Goal: Use online tool/utility: Utilize a website feature to perform a specific function

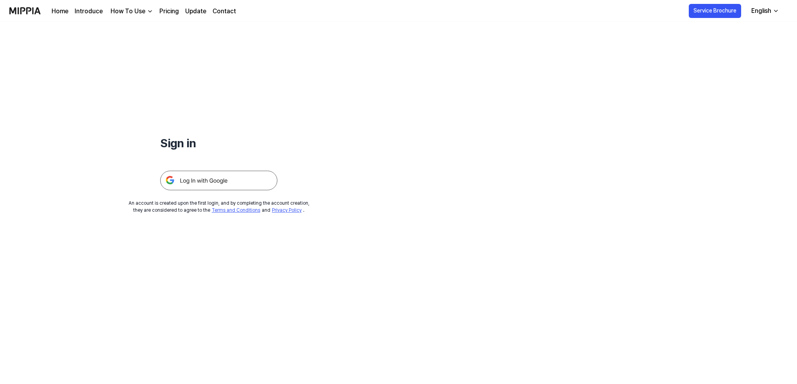
click at [212, 179] on img at bounding box center [218, 181] width 117 height 20
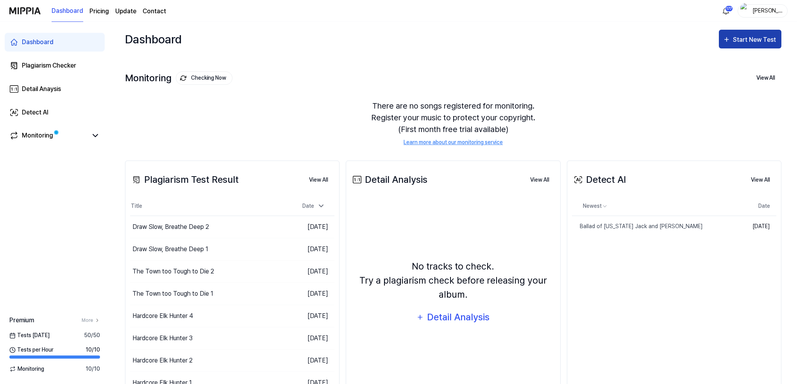
click at [746, 39] on div "Start New Test" at bounding box center [755, 40] width 45 height 10
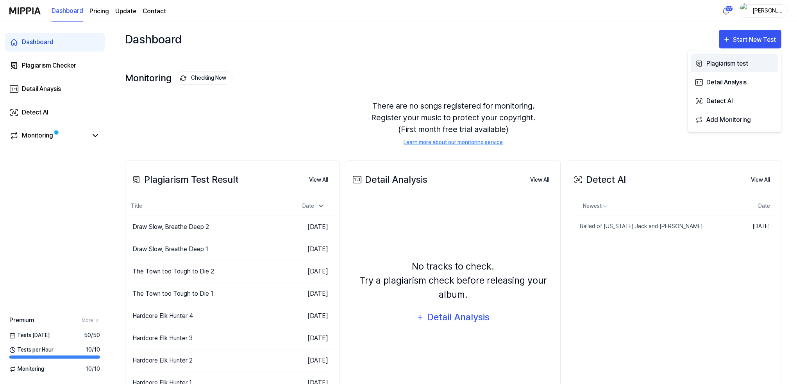
click at [719, 61] on div "Plagiarism test" at bounding box center [741, 64] width 68 height 10
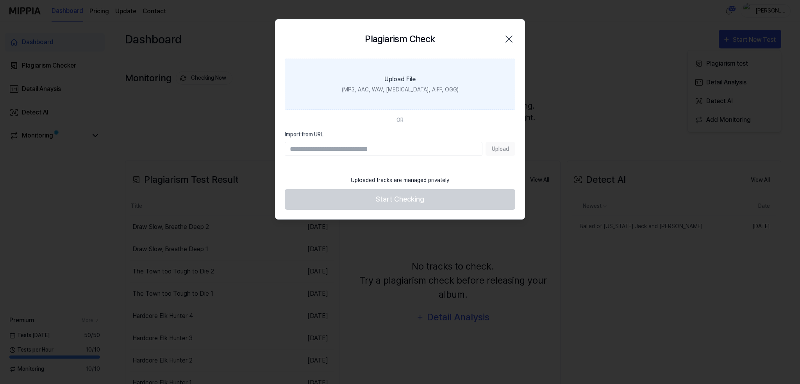
click at [403, 81] on div "Upload File" at bounding box center [400, 79] width 31 height 9
click at [0, 0] on input "Upload File (MP3, AAC, WAV, [MEDICAL_DATA], AIFF, OGG)" at bounding box center [0, 0] width 0 height 0
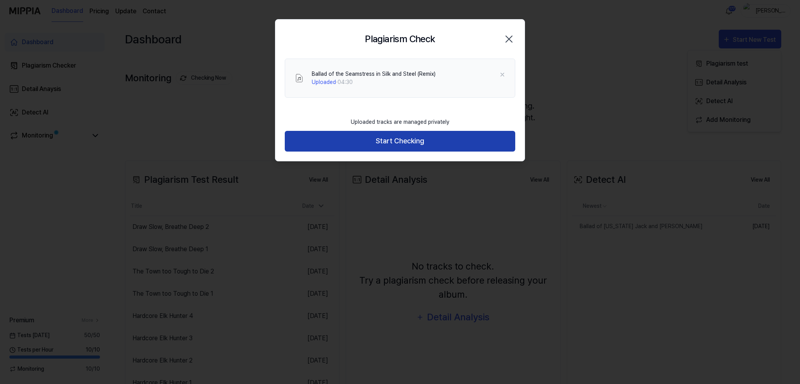
click at [396, 140] on button "Start Checking" at bounding box center [400, 141] width 231 height 21
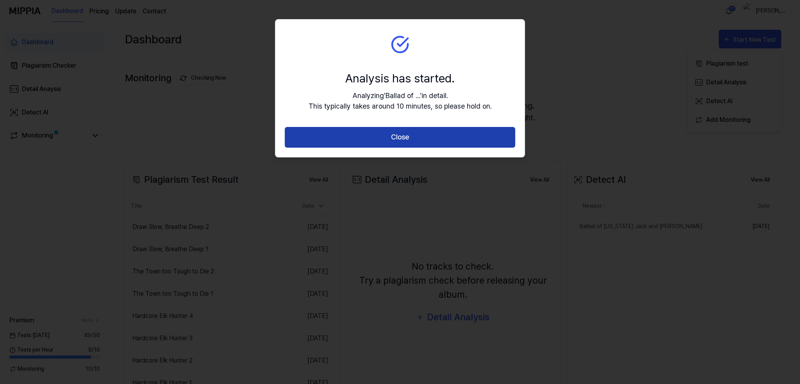
drag, startPoint x: 389, startPoint y: 139, endPoint x: 402, endPoint y: 139, distance: 12.9
click at [402, 139] on button "Close" at bounding box center [400, 137] width 231 height 21
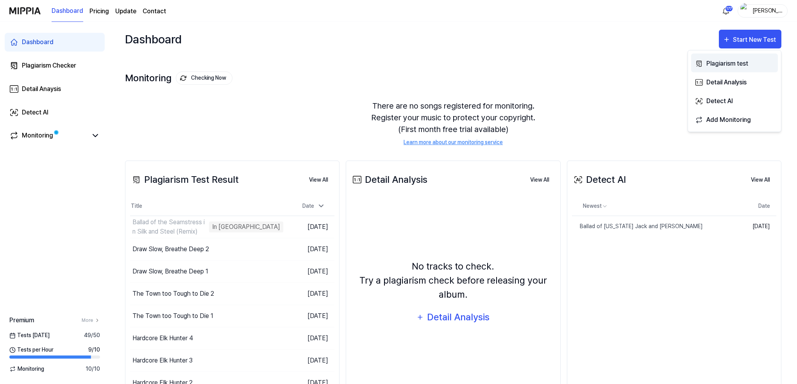
click at [723, 63] on div "Plagiarism test" at bounding box center [741, 64] width 68 height 10
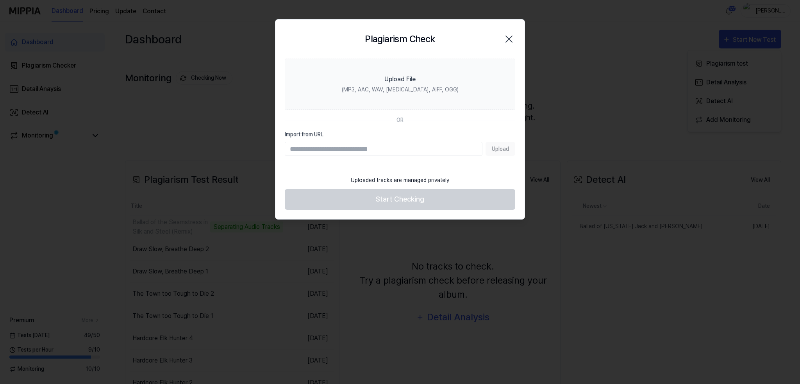
click at [511, 38] on icon "button" at bounding box center [509, 39] width 13 height 13
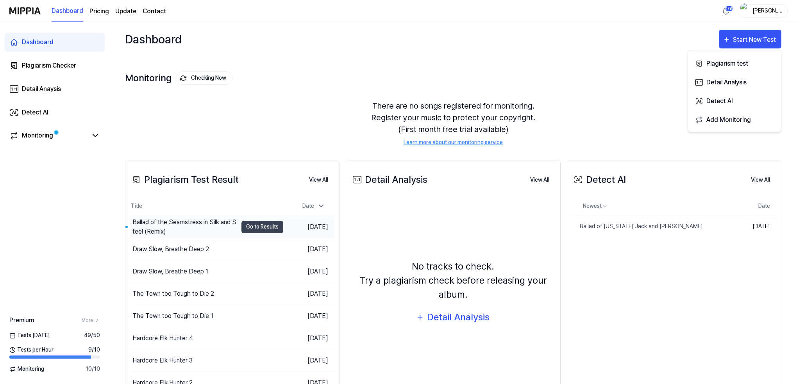
click at [173, 224] on div "Ballad of the Seamstress in Silk and Steel (Remix)" at bounding box center [184, 227] width 105 height 19
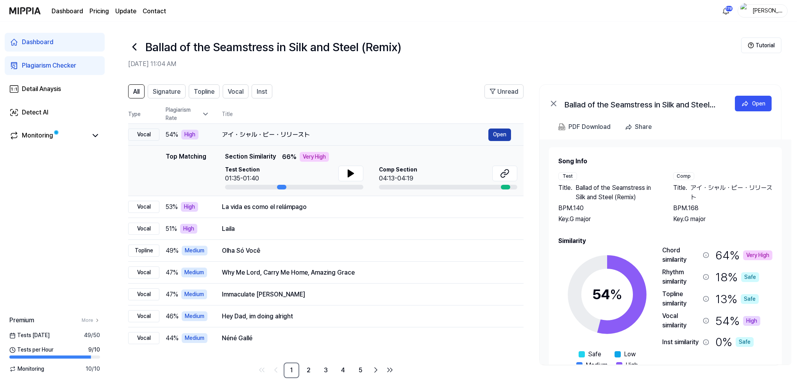
click at [498, 131] on button "Open" at bounding box center [500, 135] width 23 height 13
